Goal: Information Seeking & Learning: Learn about a topic

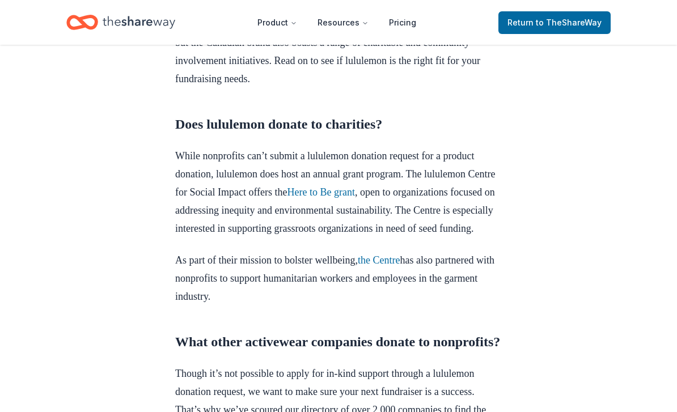
scroll to position [376, 0]
click at [355, 196] on link "Here to Be grant" at bounding box center [320, 191] width 67 height 11
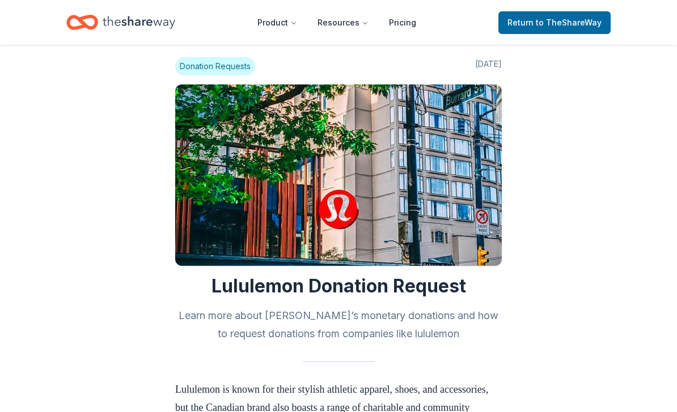
scroll to position [0, 0]
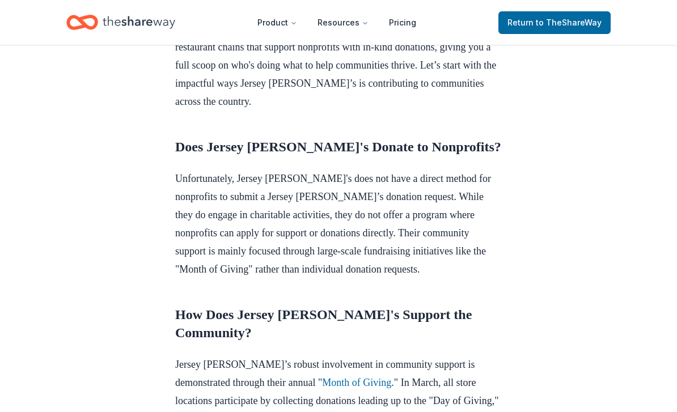
scroll to position [460, 0]
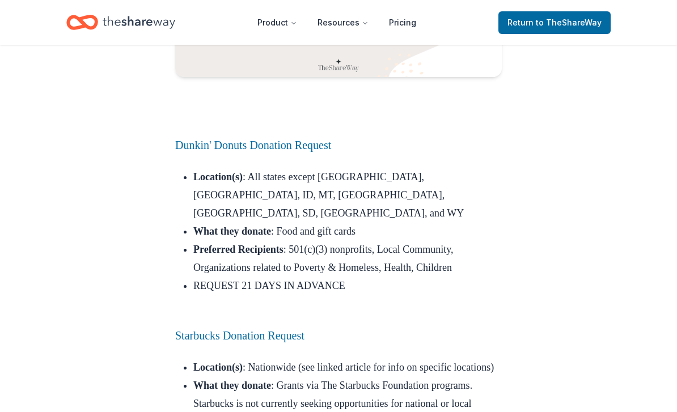
scroll to position [2535, 0]
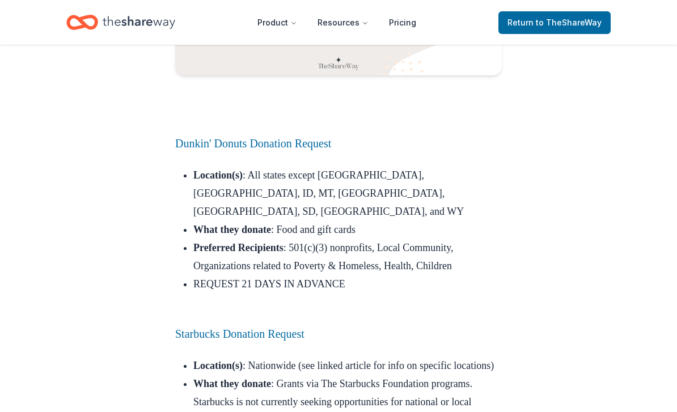
click at [208, 137] on link "Dunkin' Donuts Donation Request" at bounding box center [253, 143] width 156 height 12
click at [259, 150] on link "Dunkin' Donuts Donation Request" at bounding box center [253, 143] width 156 height 12
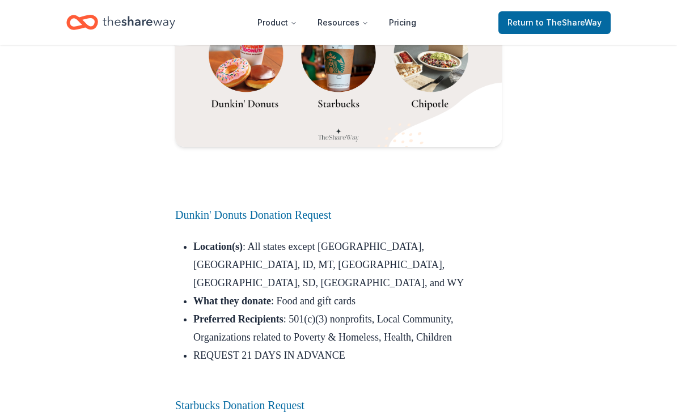
click at [192, 209] on link "Dunkin' Donuts Donation Request" at bounding box center [253, 215] width 156 height 12
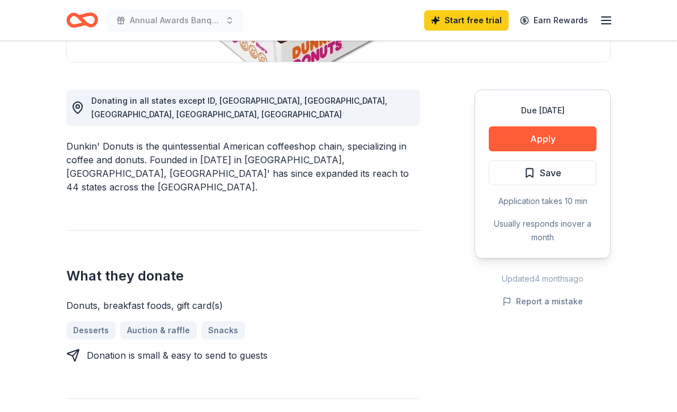
scroll to position [282, 0]
click at [335, 143] on button "Apply" at bounding box center [543, 138] width 108 height 25
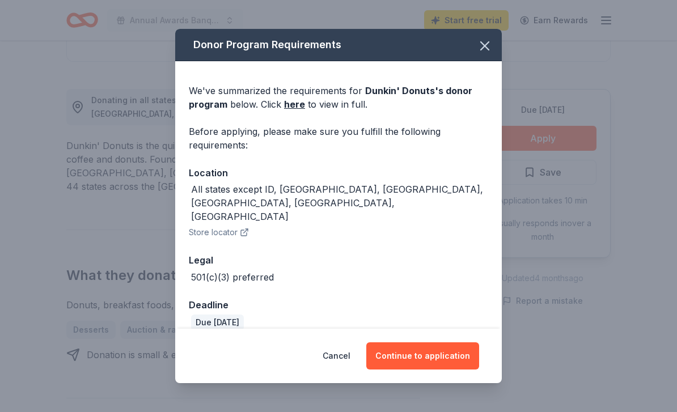
click at [335, 361] on button "Continue to application" at bounding box center [422, 355] width 113 height 27
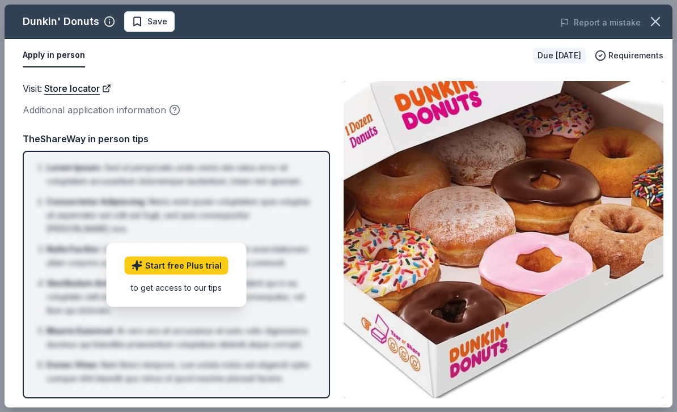
click at [35, 53] on button "Apply in person" at bounding box center [54, 56] width 62 height 24
click at [335, 11] on button "button" at bounding box center [655, 21] width 25 height 25
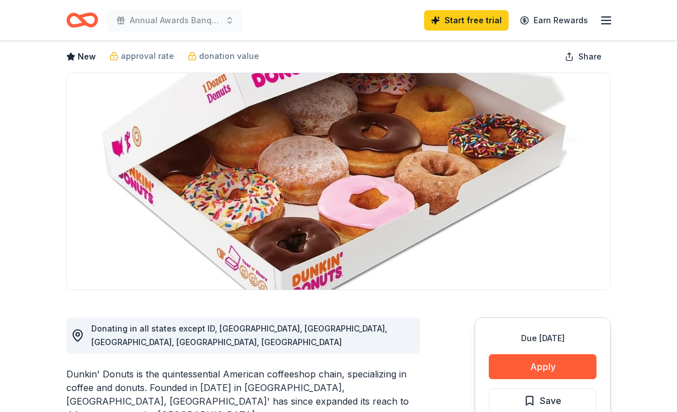
scroll to position [0, 0]
